Goal: Information Seeking & Learning: Learn about a topic

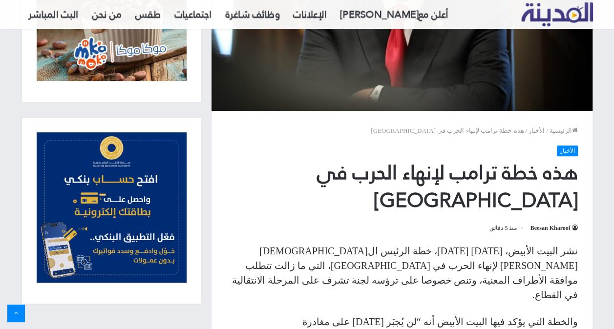
scroll to position [147, 0]
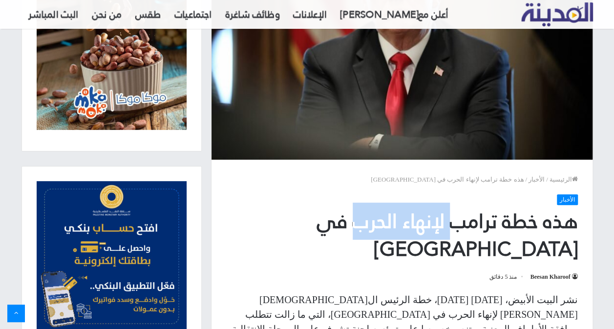
drag, startPoint x: 424, startPoint y: 232, endPoint x: 354, endPoint y: 221, distance: 70.7
click at [354, 221] on h1 "هذه خطة ترامب لإنهاء الحرب في [GEOGRAPHIC_DATA]" at bounding box center [402, 236] width 352 height 56
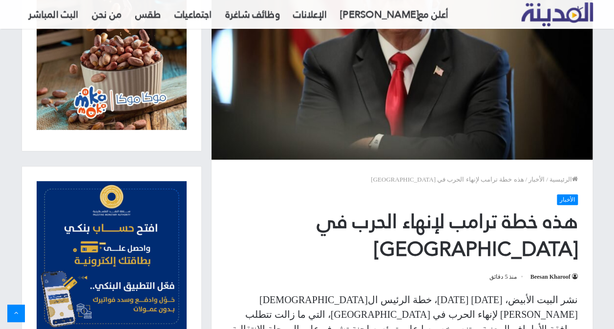
click at [484, 293] on p "نشر البيت الأبيض، [DATE] [DATE]، خطة الرئيس ال[DEMOGRAPHIC_DATA] [PERSON_NAME] …" at bounding box center [402, 322] width 352 height 59
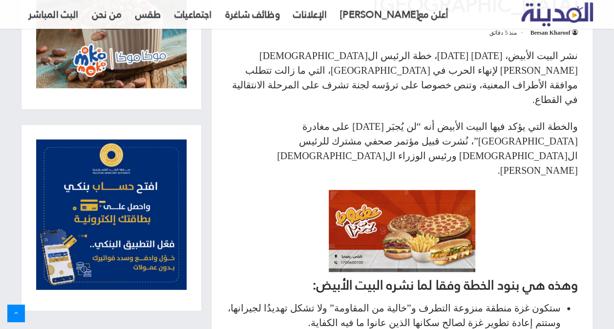
scroll to position [440, 0]
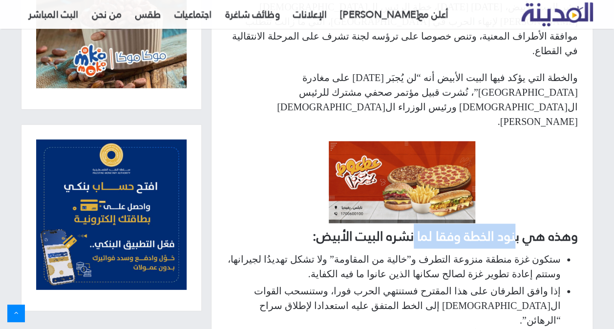
drag, startPoint x: 495, startPoint y: 155, endPoint x: 405, endPoint y: 151, distance: 91.0
click at [405, 227] on h2 "وهذه هي بنود الخطة وفقا لما نشره البيت الأبيض:" at bounding box center [402, 236] width 352 height 19
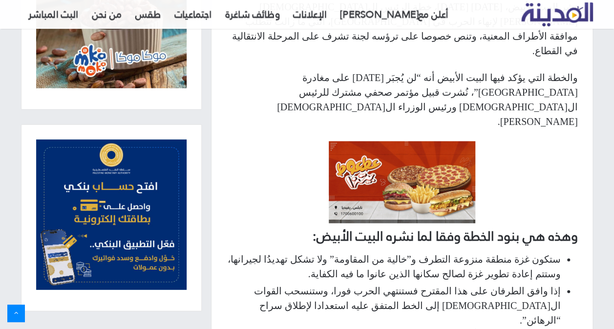
click at [355, 284] on li "إذا وافق الطرفان على هذا المقترح فستنتهي الحرب فورا، وستنسحب القوات ال[DEMOGRAP…" at bounding box center [393, 306] width 335 height 44
drag, startPoint x: 534, startPoint y: 173, endPoint x: 391, endPoint y: 172, distance: 142.7
click at [391, 252] on li "ستكون غزة منطقة منزوعة التطرف و”خالية من المقاومة” ولا تشكل تهديدُا لجيرانها، و…" at bounding box center [393, 266] width 335 height 29
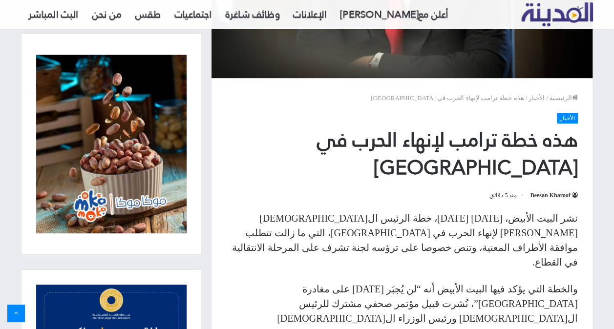
scroll to position [0, 0]
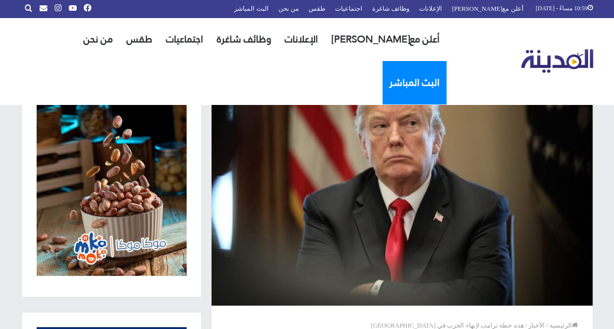
click at [383, 61] on link "البث المباشر" at bounding box center [415, 82] width 64 height 43
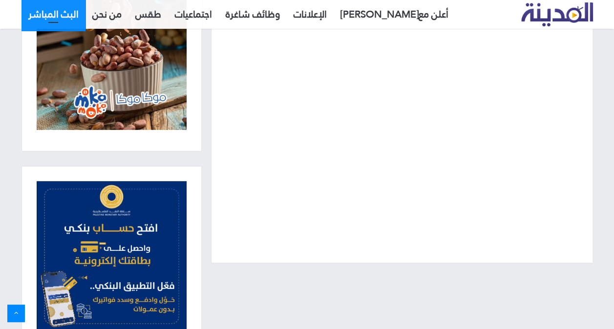
scroll to position [98, 0]
